Goal: Information Seeking & Learning: Find specific fact

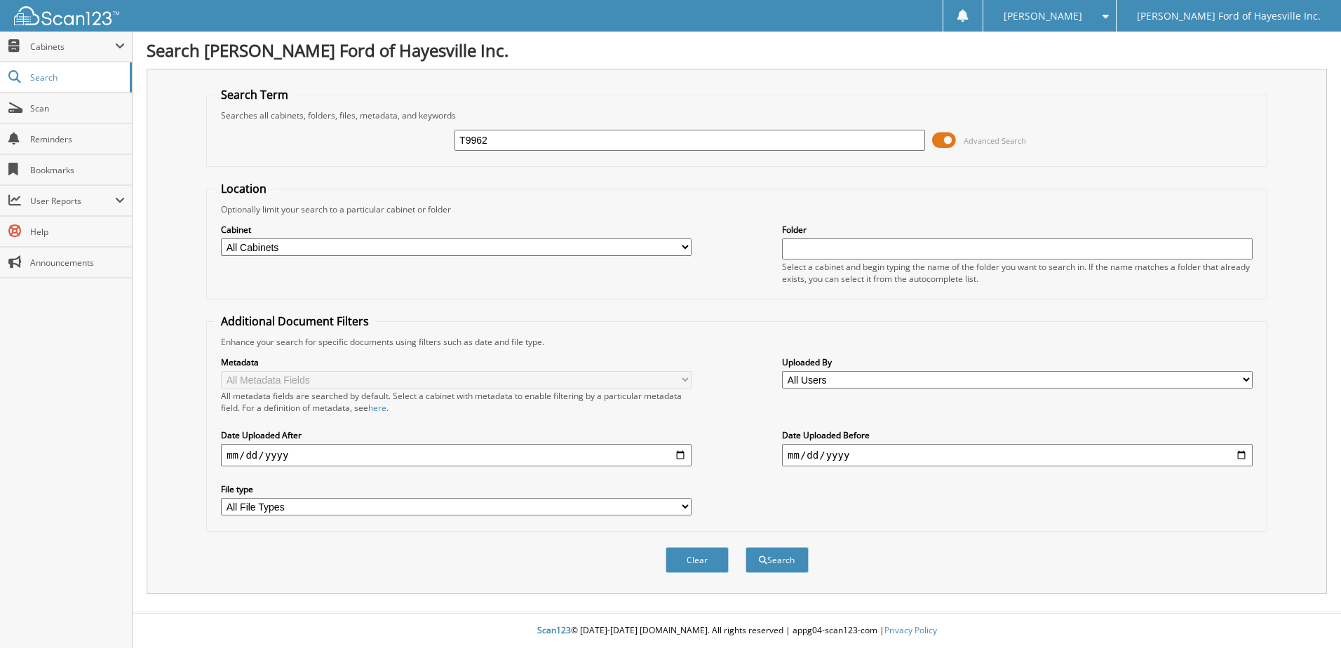
type input "T9962"
click at [746, 547] on button "Search" at bounding box center [777, 560] width 63 height 26
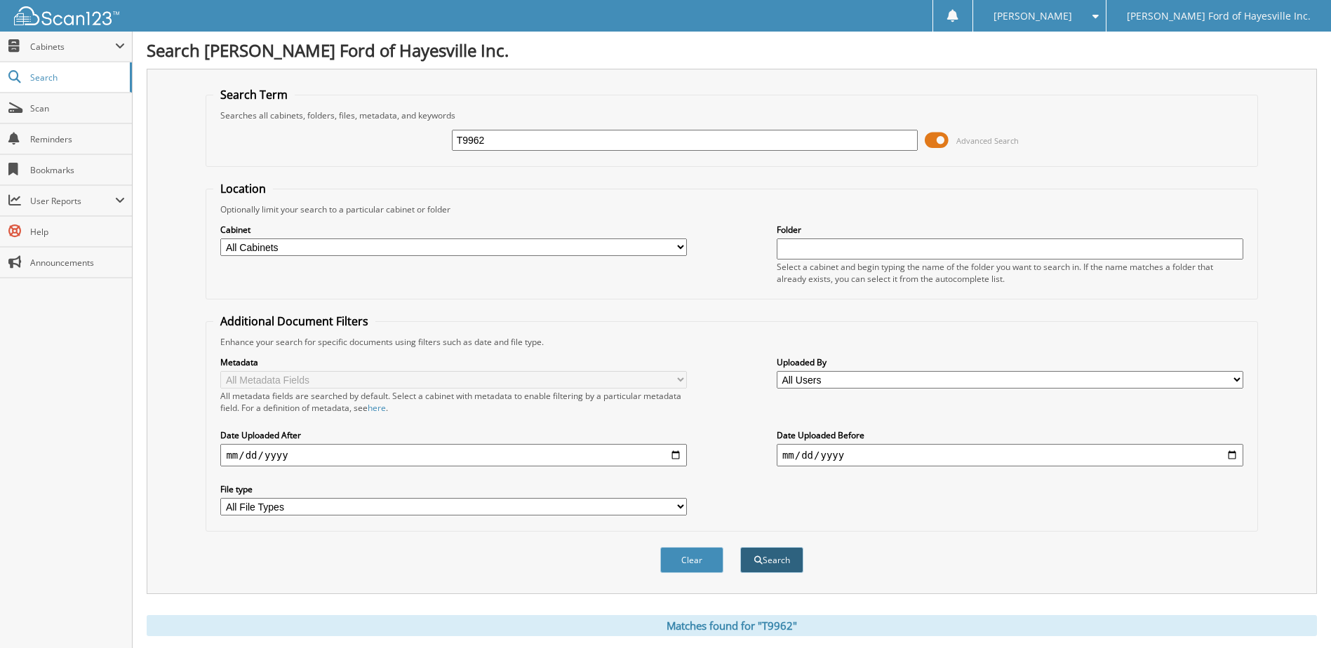
click at [777, 564] on button "Search" at bounding box center [771, 560] width 63 height 26
click at [772, 562] on button "Search" at bounding box center [771, 560] width 63 height 26
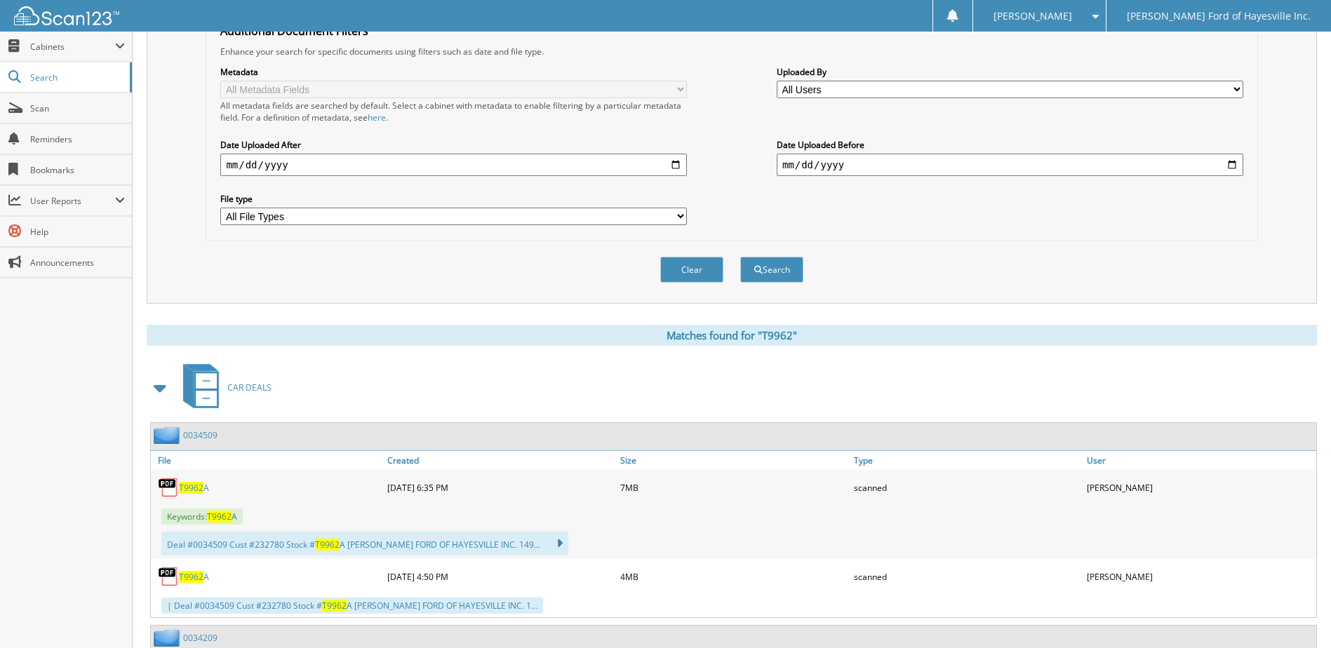
scroll to position [421, 0]
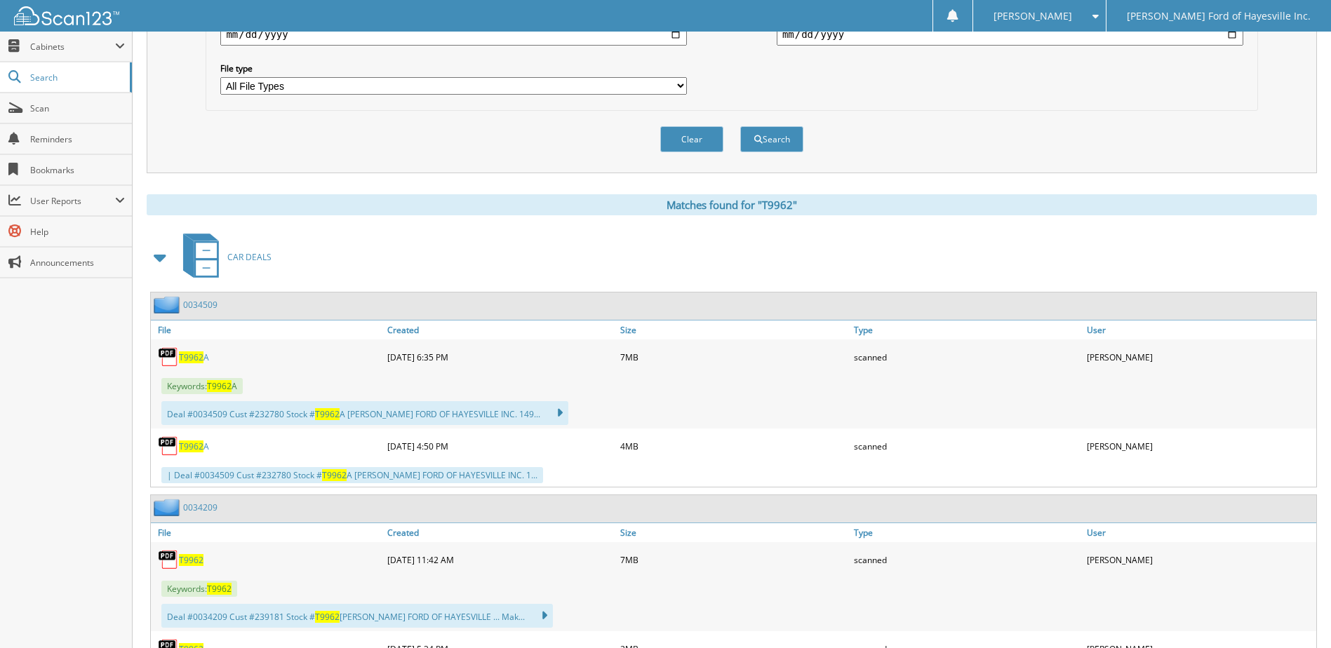
click at [192, 561] on span "T9962" at bounding box center [191, 560] width 25 height 12
